Goal: Check status: Check status

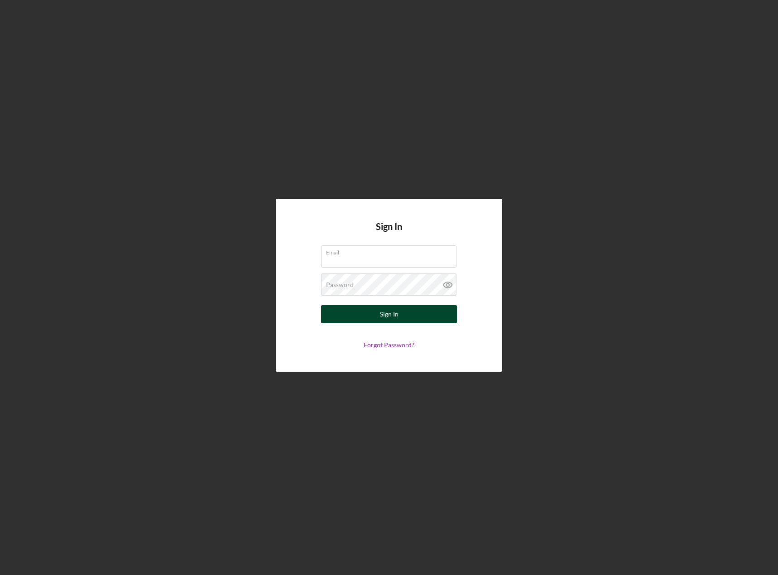
type input "[EMAIL_ADDRESS][DOMAIN_NAME]"
click at [376, 318] on button "Sign In" at bounding box center [389, 314] width 136 height 18
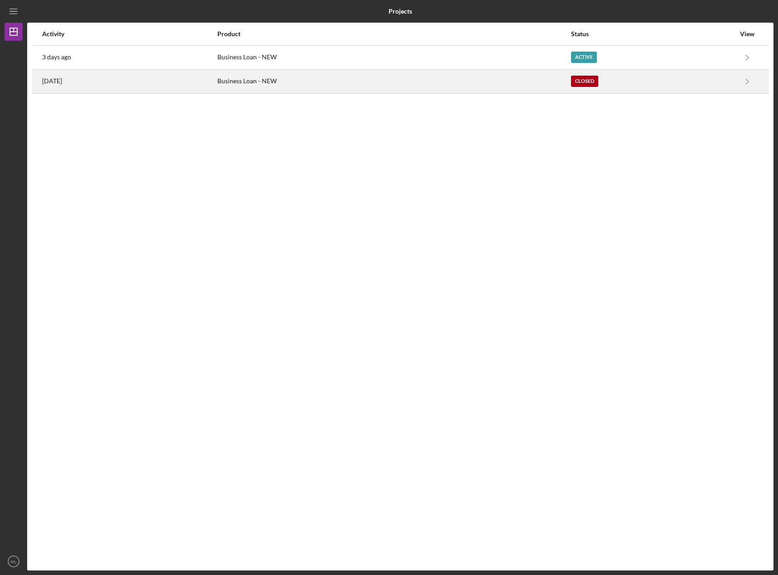
click at [618, 78] on div "Closed" at bounding box center [653, 81] width 164 height 23
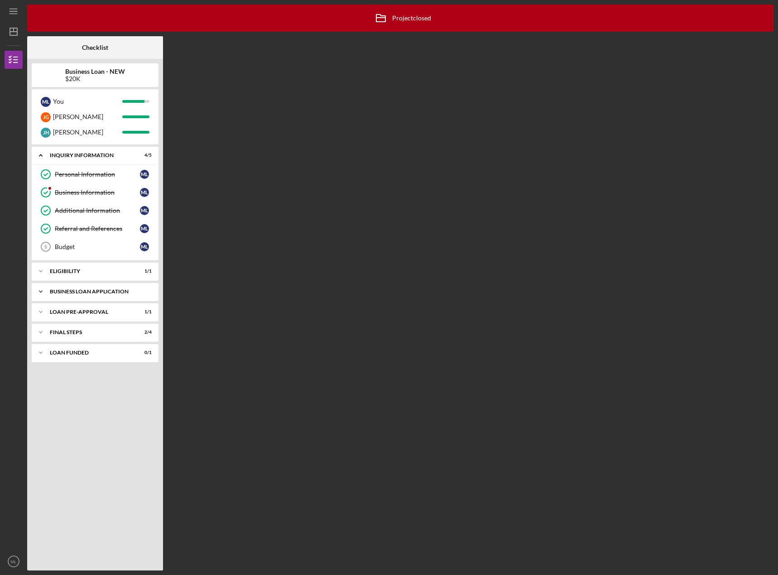
click at [55, 298] on div "Icon/Expander BUSINESS LOAN APPLICATION 15 / 16" at bounding box center [95, 292] width 127 height 18
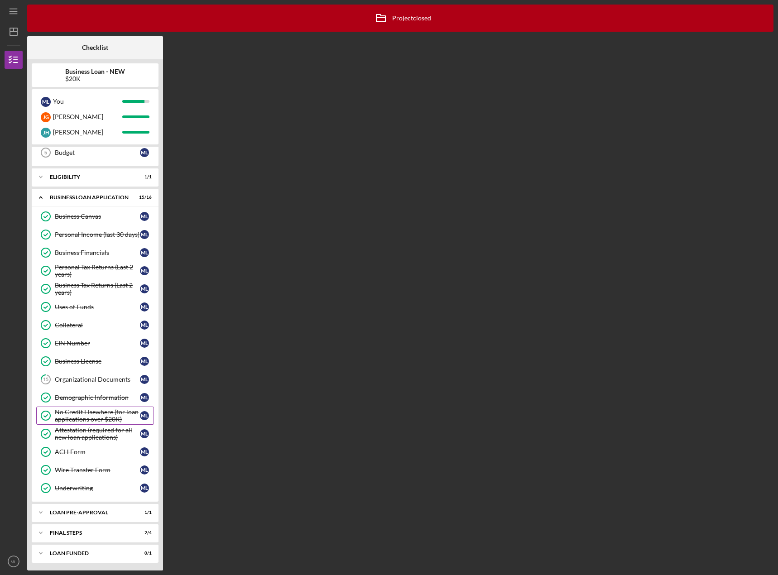
scroll to position [96, 0]
click at [55, 552] on div "LOAN FUNDED" at bounding box center [98, 551] width 97 height 5
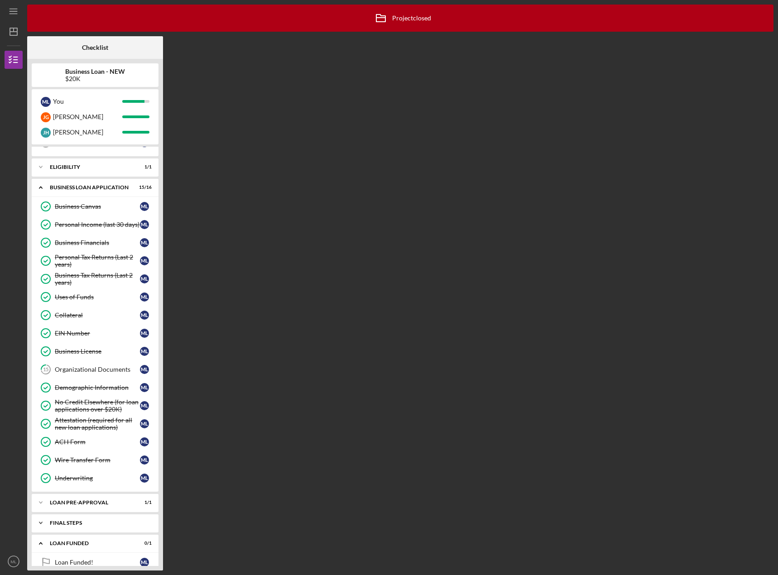
scroll to position [119, 0]
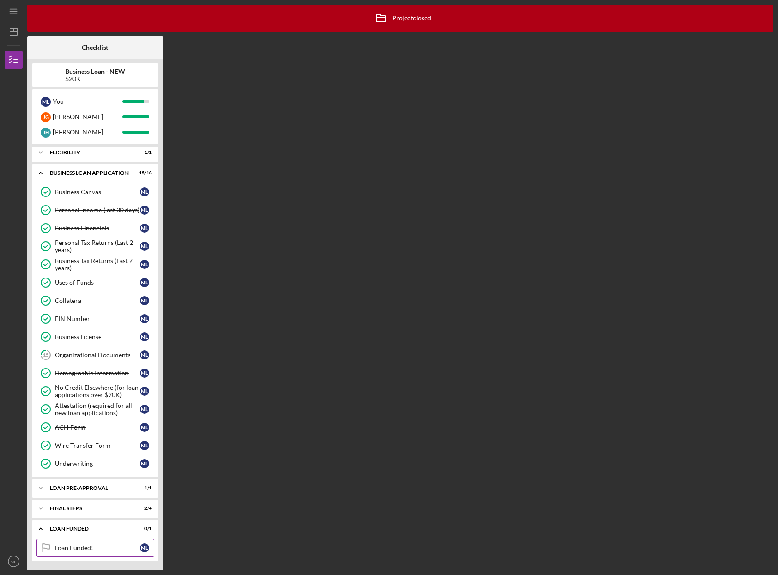
click at [58, 548] on div "Loan Funded!" at bounding box center [97, 547] width 85 height 7
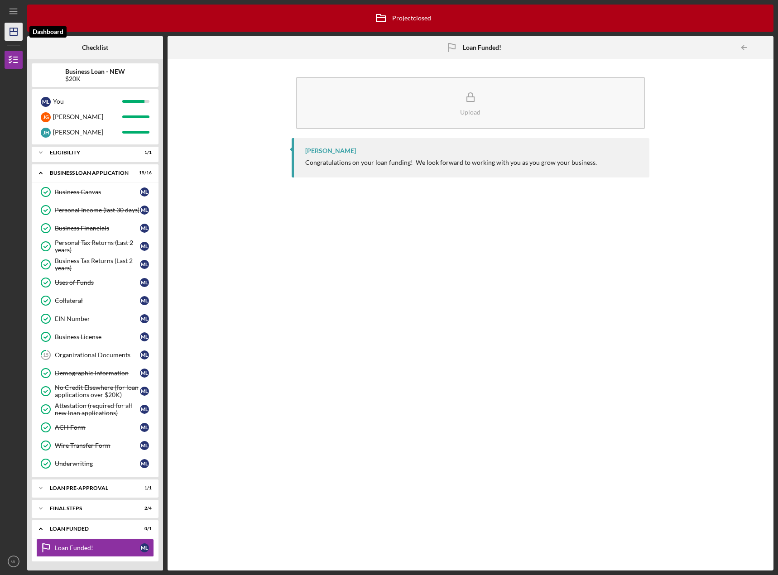
click at [21, 29] on icon "Icon/Dashboard" at bounding box center [13, 31] width 23 height 23
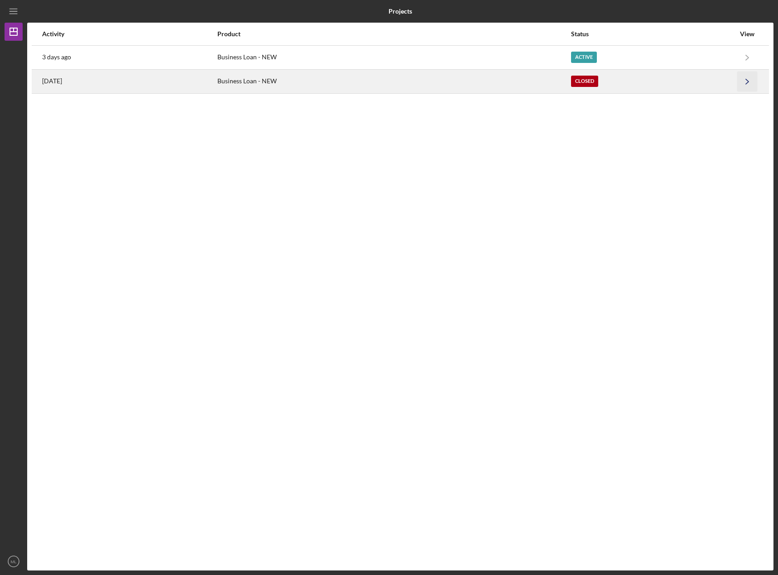
click at [748, 81] on polyline "button" at bounding box center [747, 81] width 3 height 5
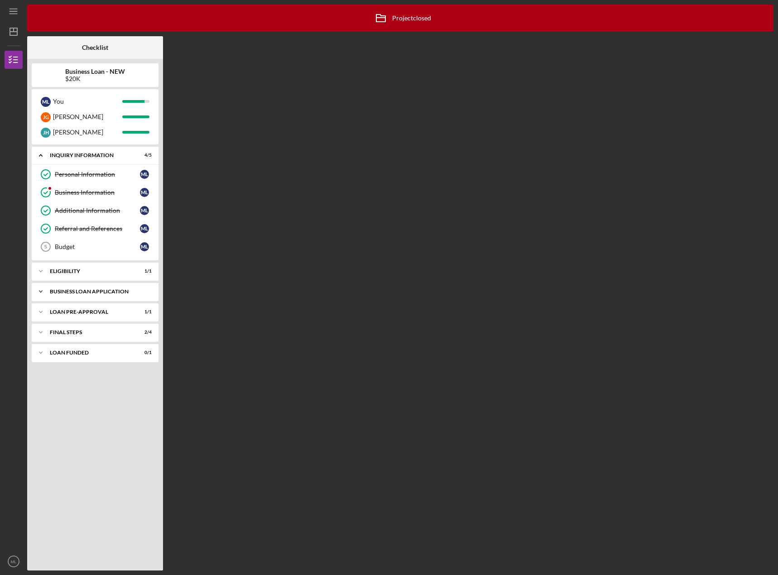
click at [75, 293] on div "BUSINESS LOAN APPLICATION" at bounding box center [98, 291] width 97 height 5
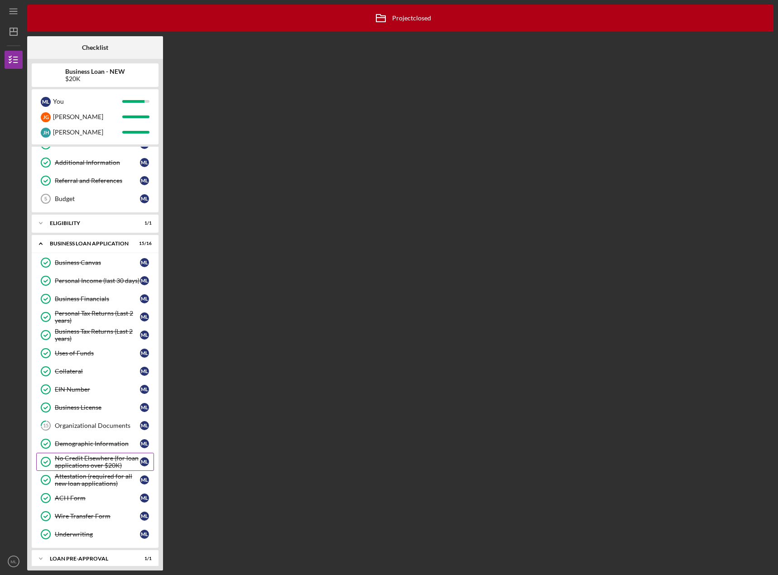
scroll to position [96, 0]
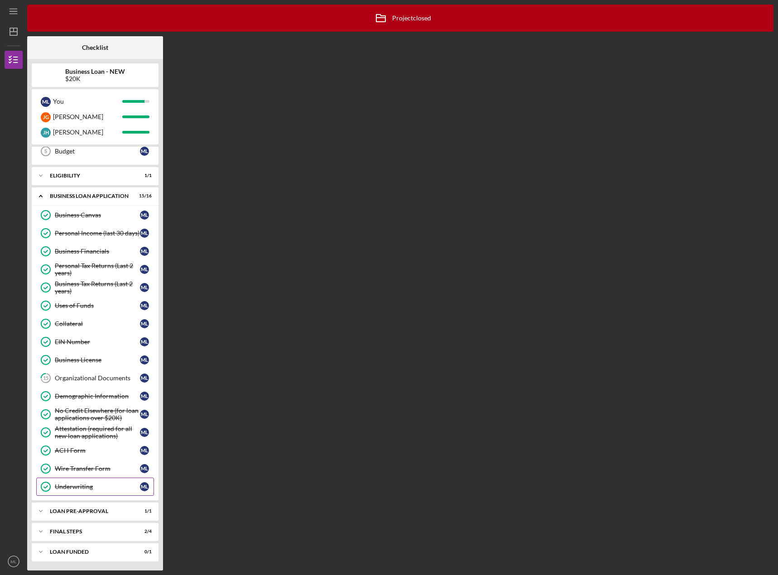
click at [76, 486] on div "Underwriting" at bounding box center [97, 486] width 85 height 7
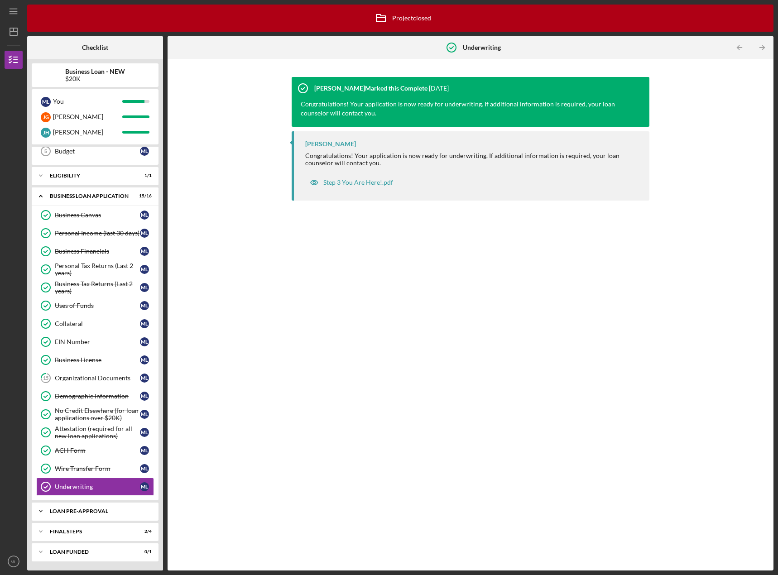
click at [50, 514] on div "LOAN PRE-APPROVAL" at bounding box center [98, 511] width 97 height 5
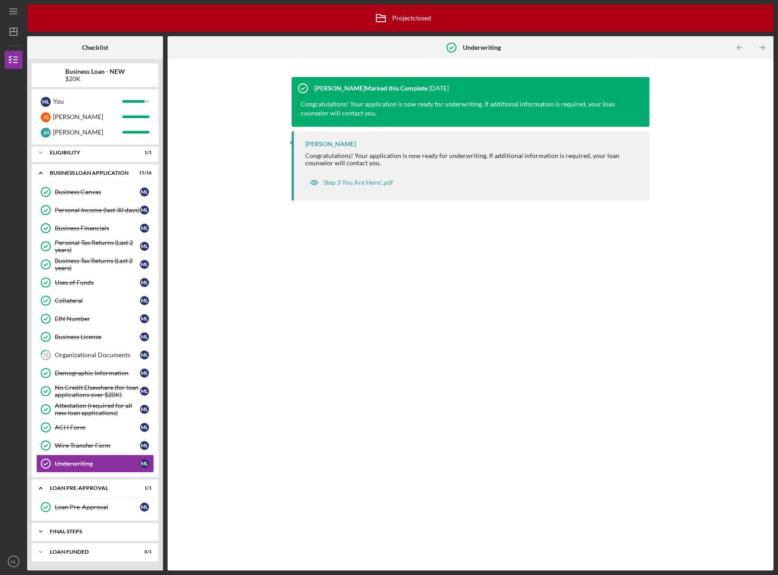
click at [62, 527] on div "Icon/Expander FINAL STEPS 2 / 4" at bounding box center [95, 532] width 127 height 18
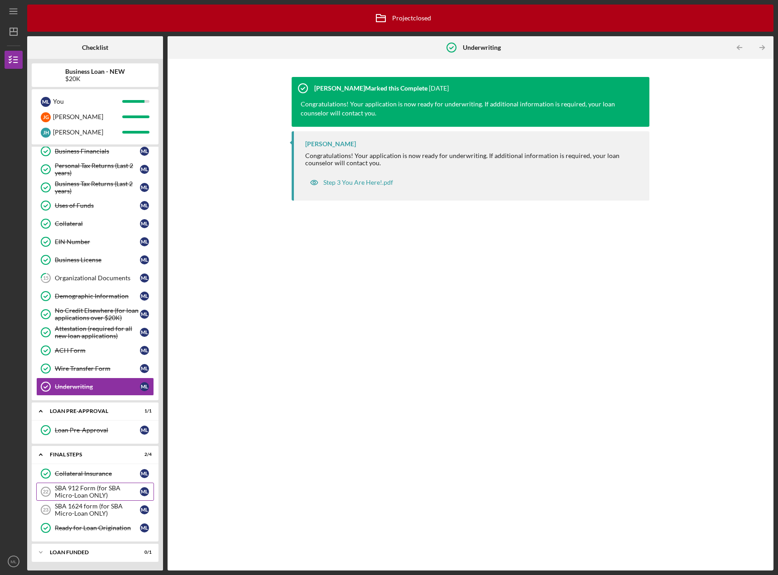
scroll to position [196, 0]
click at [337, 184] on div "Step 3 You Are Here!.pdf" at bounding box center [358, 182] width 70 height 7
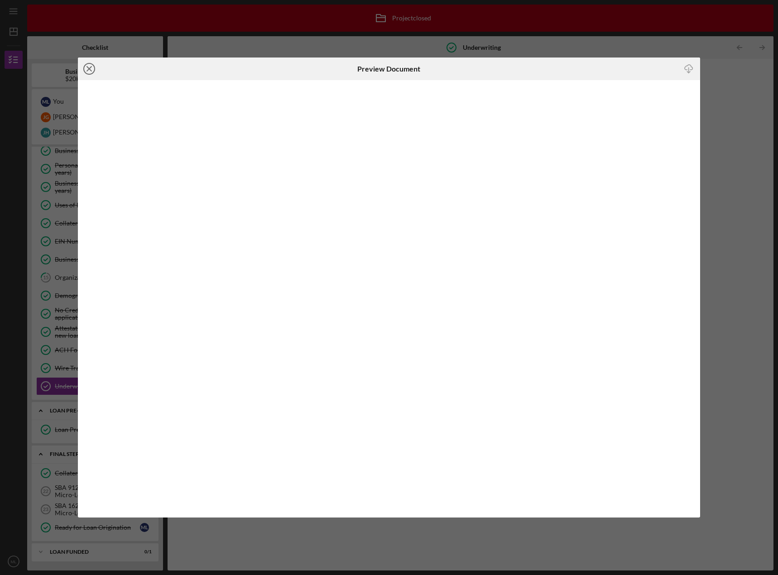
click at [86, 67] on icon "Icon/Close" at bounding box center [89, 69] width 23 height 23
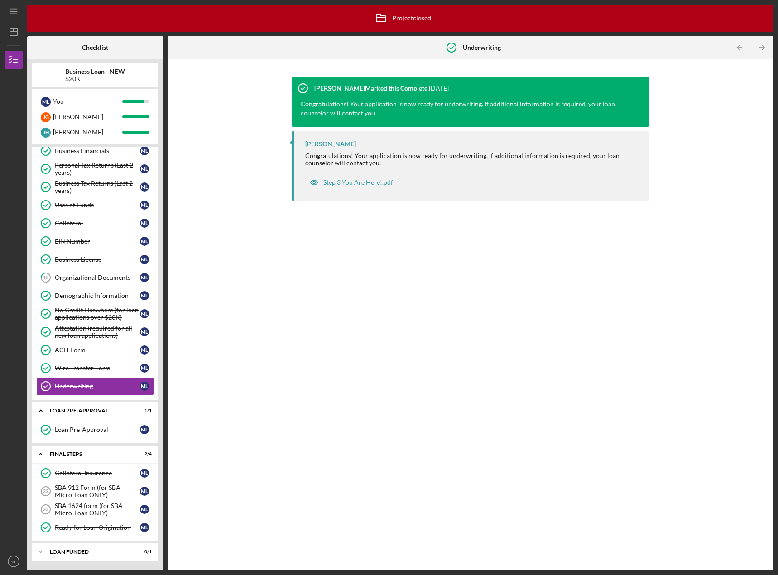
click at [63, 72] on div "Business Loan - NEW $20K" at bounding box center [95, 75] width 127 height 14
click at [16, 35] on icon "Icon/Dashboard" at bounding box center [13, 31] width 23 height 23
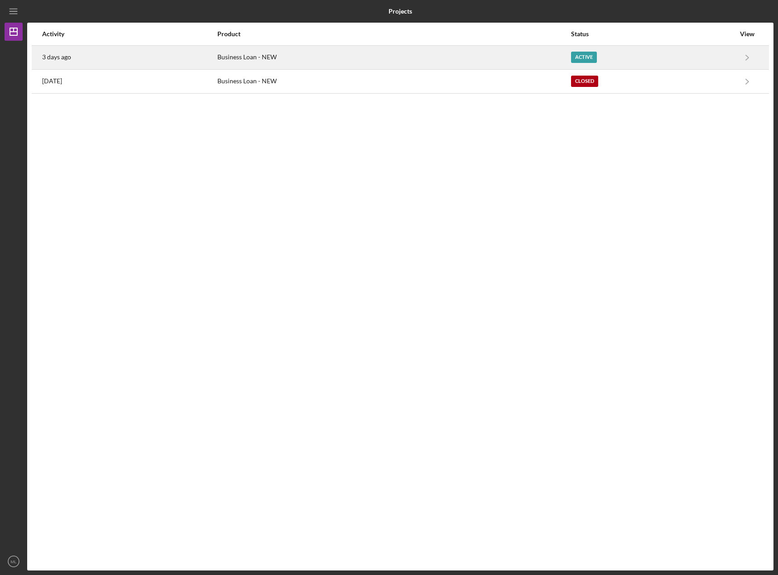
click at [541, 56] on div "Business Loan - NEW" at bounding box center [393, 57] width 353 height 23
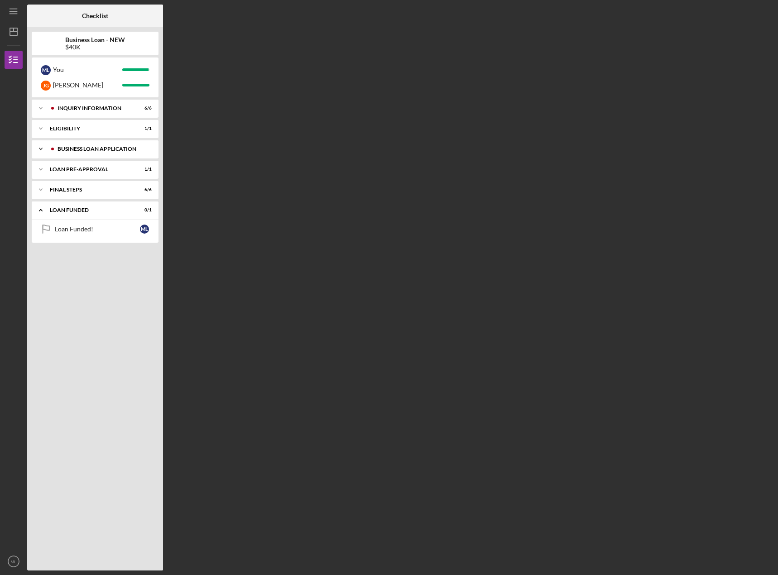
click at [39, 145] on icon "Icon/Expander" at bounding box center [41, 149] width 18 height 18
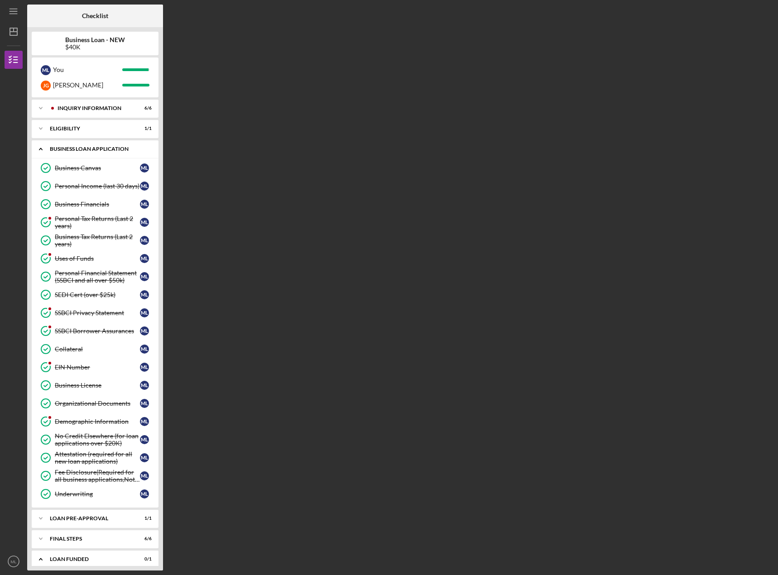
click at [43, 147] on icon "Icon/Expander" at bounding box center [41, 149] width 18 height 18
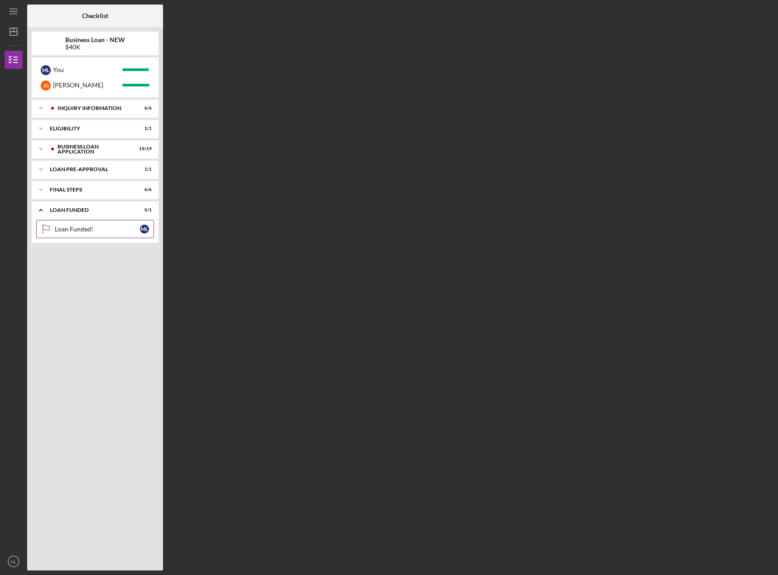
click at [61, 231] on div "Loan Funded!" at bounding box center [97, 229] width 85 height 7
